Goal: Task Accomplishment & Management: Use online tool/utility

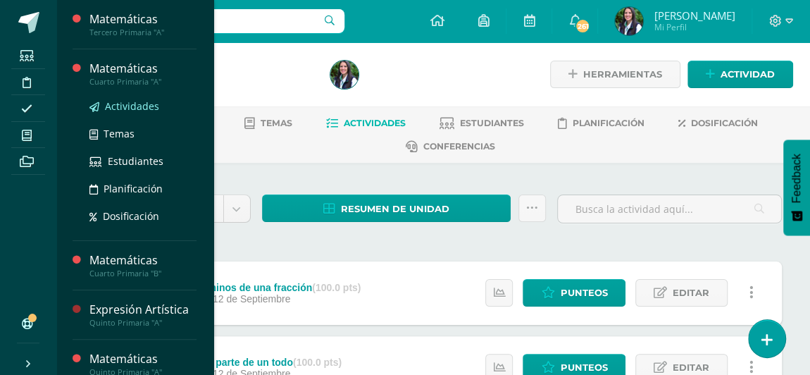
click at [124, 106] on span "Actividades" at bounding box center [132, 105] width 54 height 13
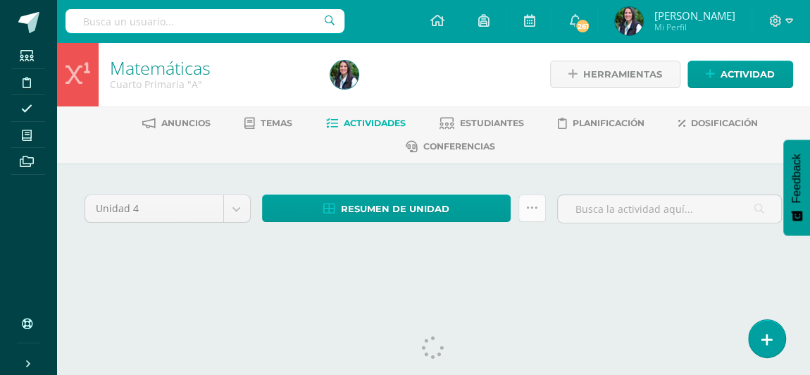
click at [528, 207] on icon at bounding box center [532, 208] width 12 height 12
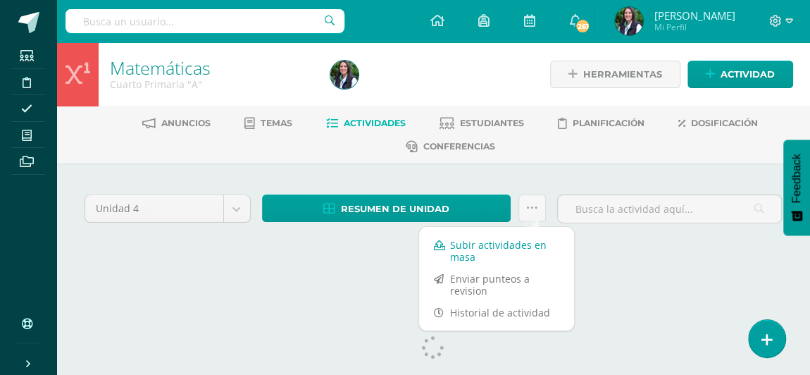
click at [499, 239] on link "Subir actividades en masa" at bounding box center [496, 251] width 155 height 34
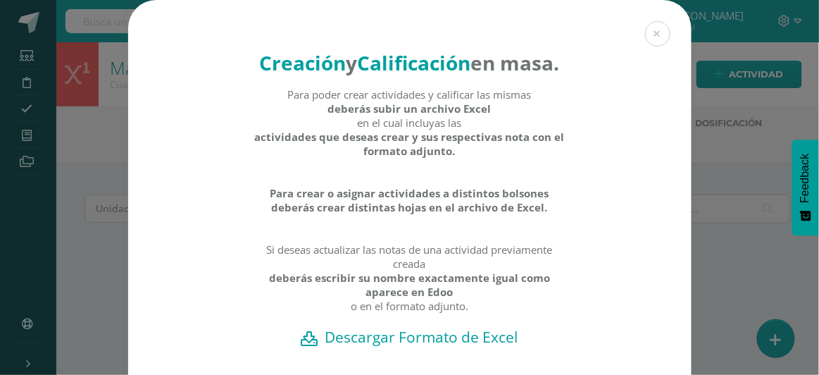
scroll to position [127, 0]
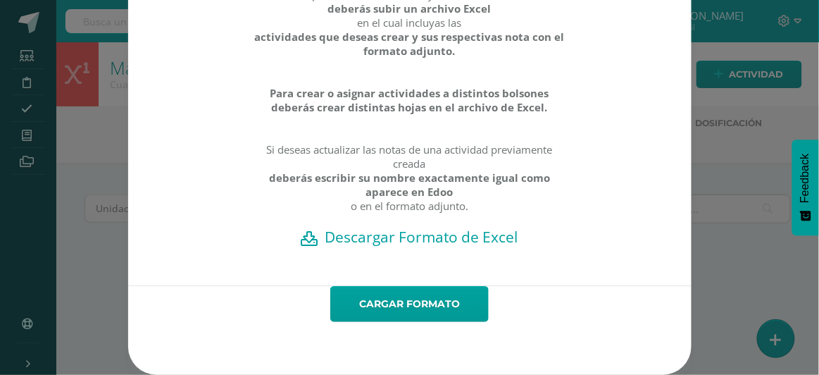
click at [397, 242] on h2 "Descargar Formato de Excel" at bounding box center [410, 237] width 514 height 20
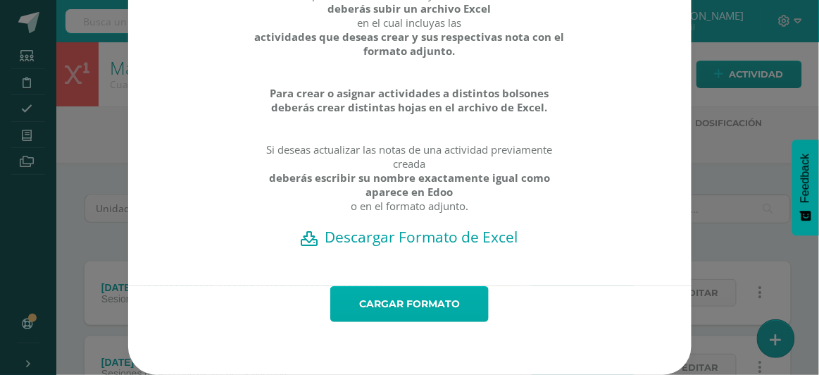
click at [407, 307] on link "Cargar formato" at bounding box center [409, 304] width 158 height 36
